Goal: Transaction & Acquisition: Purchase product/service

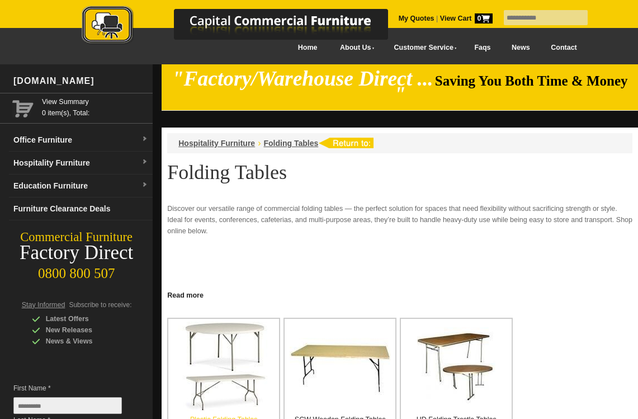
click at [245, 354] on img at bounding box center [224, 367] width 92 height 90
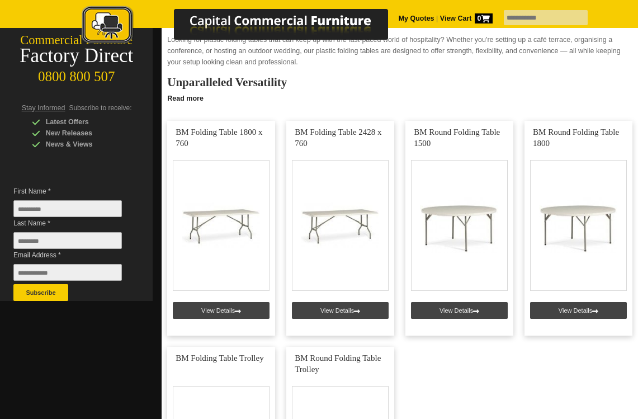
scroll to position [194, 0]
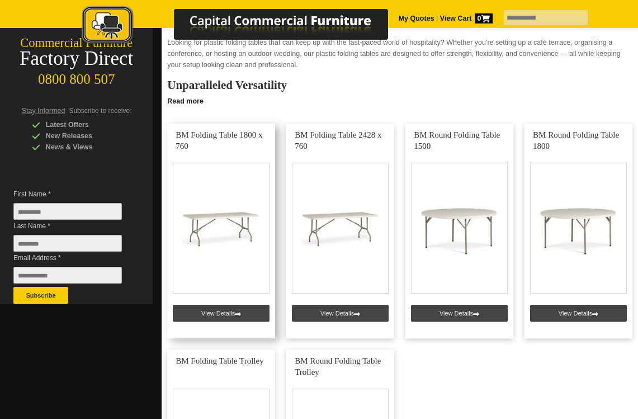
click at [233, 296] on link at bounding box center [221, 231] width 108 height 215
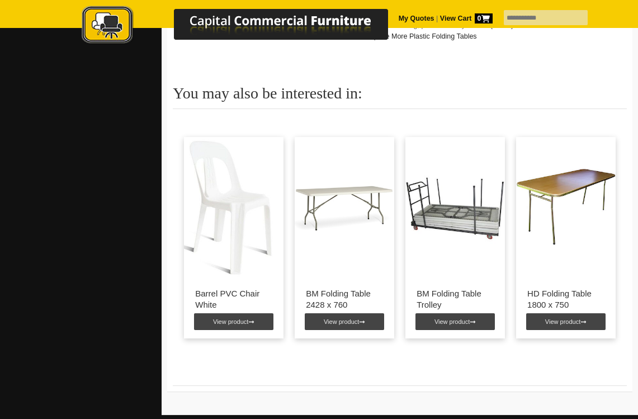
scroll to position [664, 0]
